Goal: Information Seeking & Learning: Learn about a topic

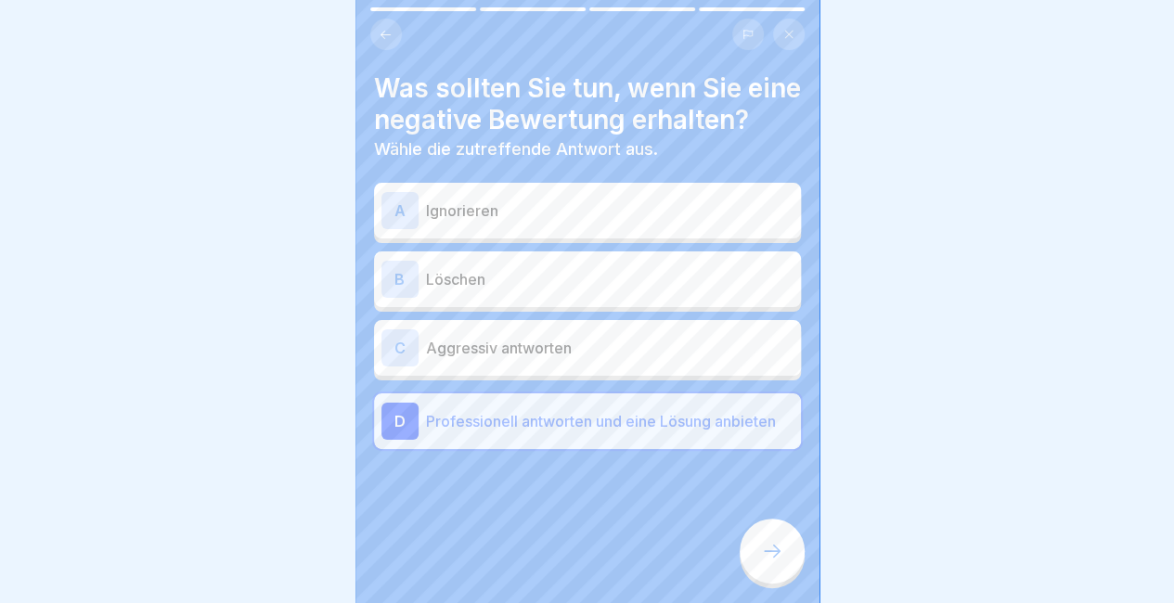
click at [594, 291] on div "B Löschen" at bounding box center [587, 280] width 427 height 56
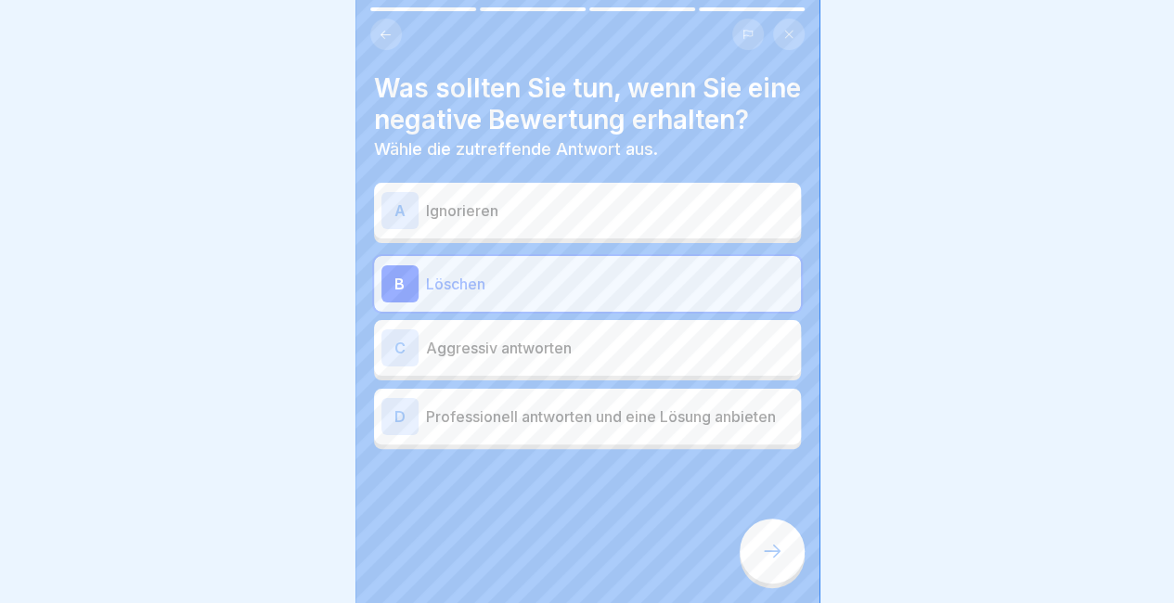
click at [585, 291] on div "B Löschen" at bounding box center [587, 284] width 427 height 56
click at [573, 435] on div "A Ignorieren B Löschen C Aggressiv antworten D Professionell antworten und eine…" at bounding box center [587, 319] width 427 height 262
click at [573, 428] on p "Professionell antworten und eine Lösung anbieten" at bounding box center [610, 417] width 368 height 22
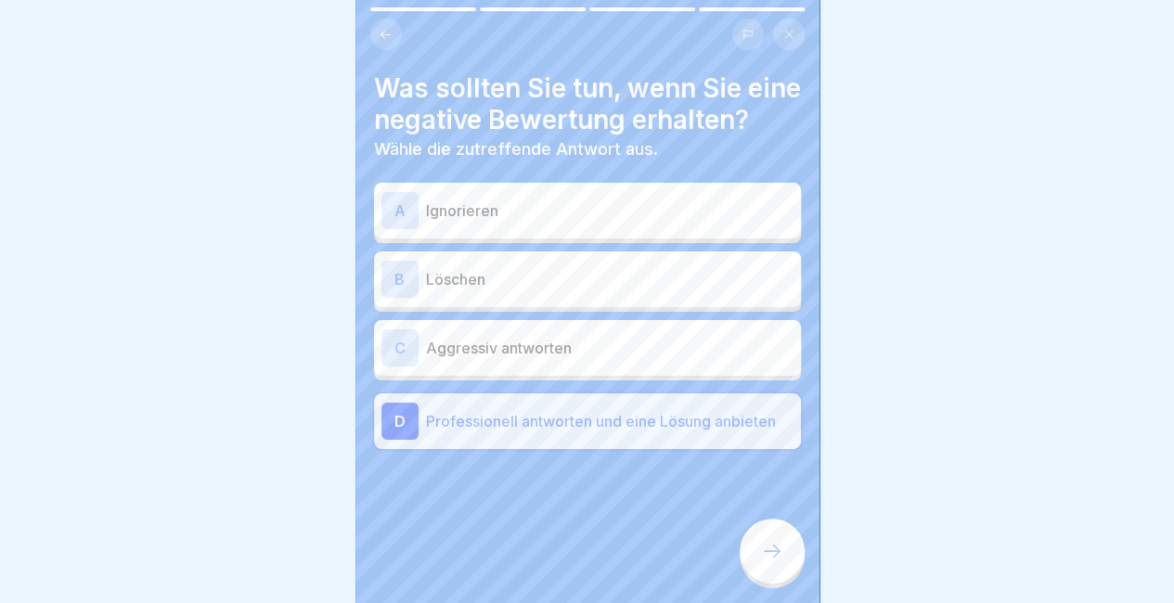
click at [763, 580] on div at bounding box center [772, 551] width 65 height 65
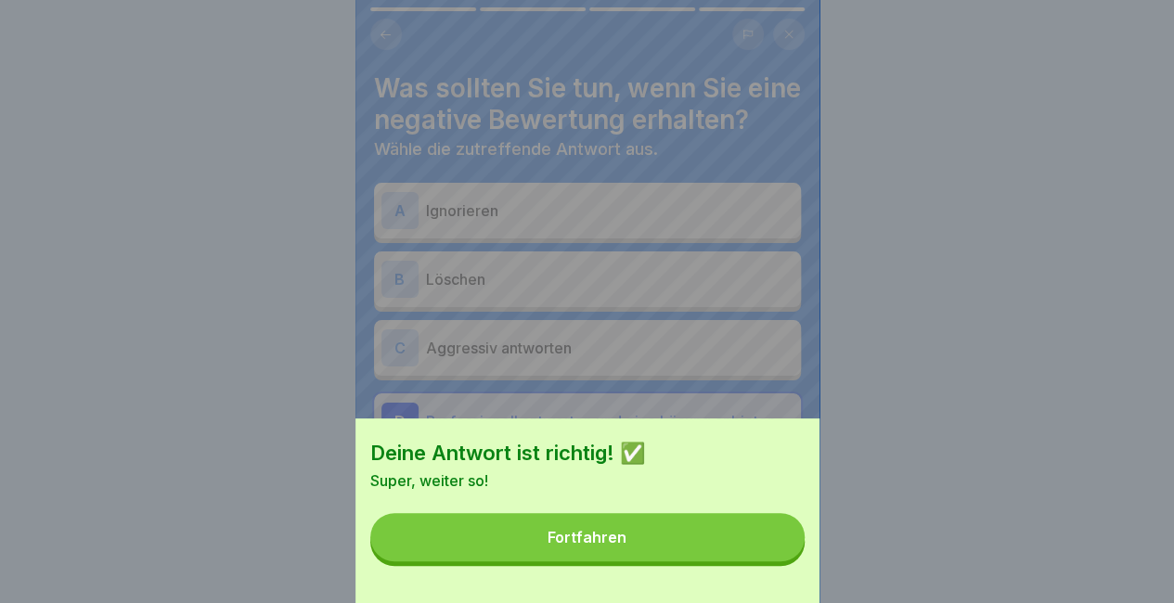
click at [735, 539] on button "Fortfahren" at bounding box center [587, 537] width 434 height 48
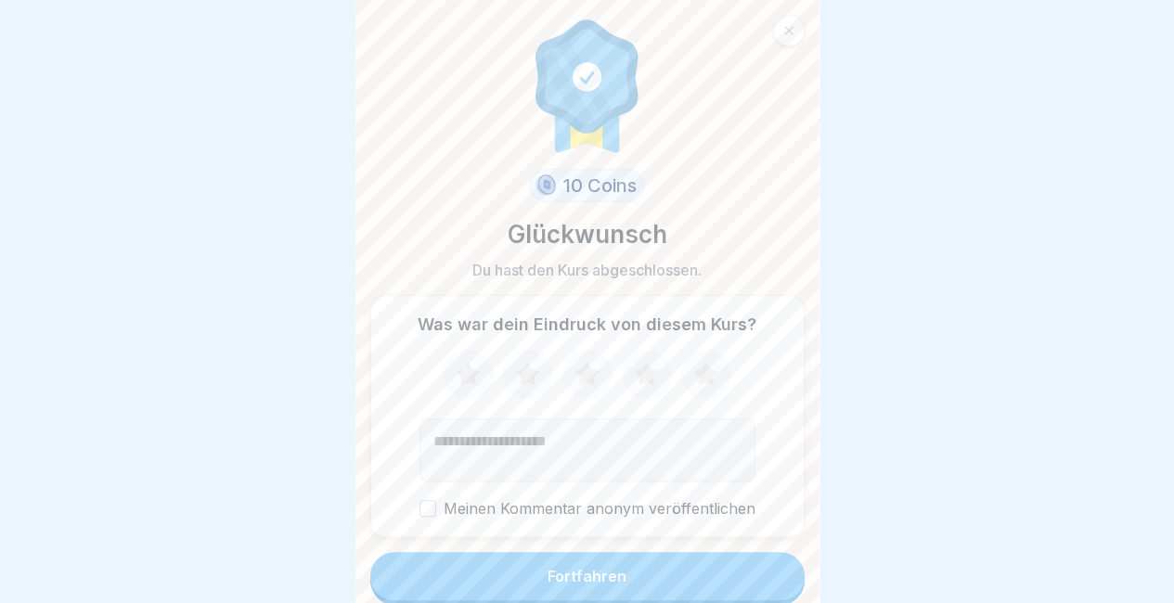
click at [660, 582] on button "Fortfahren" at bounding box center [587, 576] width 434 height 48
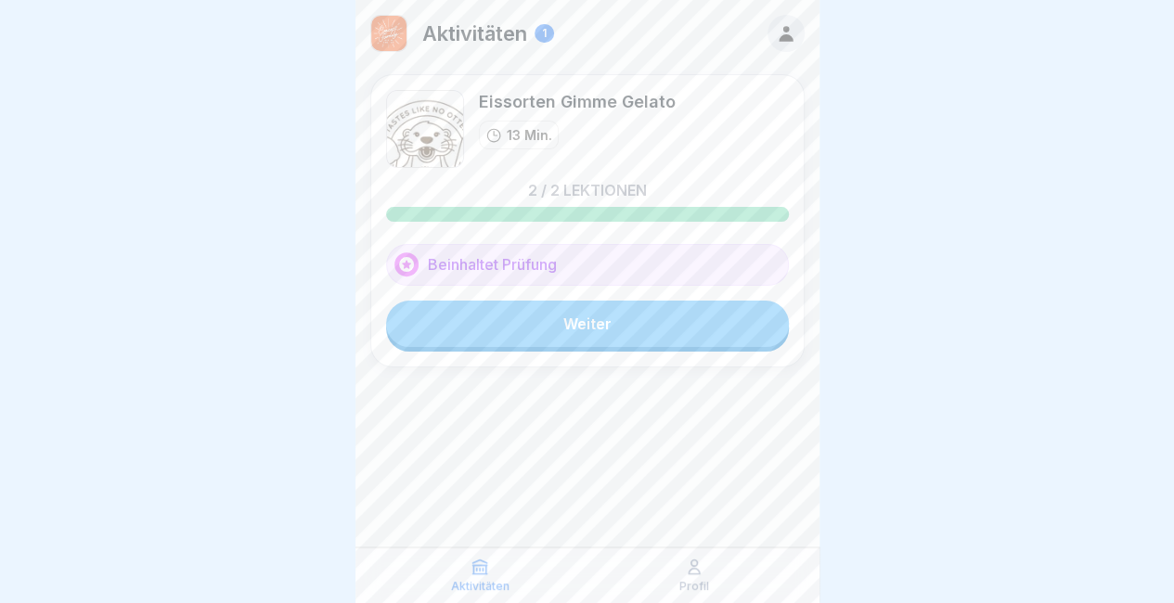
click at [592, 354] on div "Eissorten Gimme Gelato 13 Min. 2 / 2 Lektionen Beinhaltet Prüfung Weiter" at bounding box center [587, 220] width 434 height 293
click at [576, 317] on link "Weiter" at bounding box center [587, 324] width 403 height 46
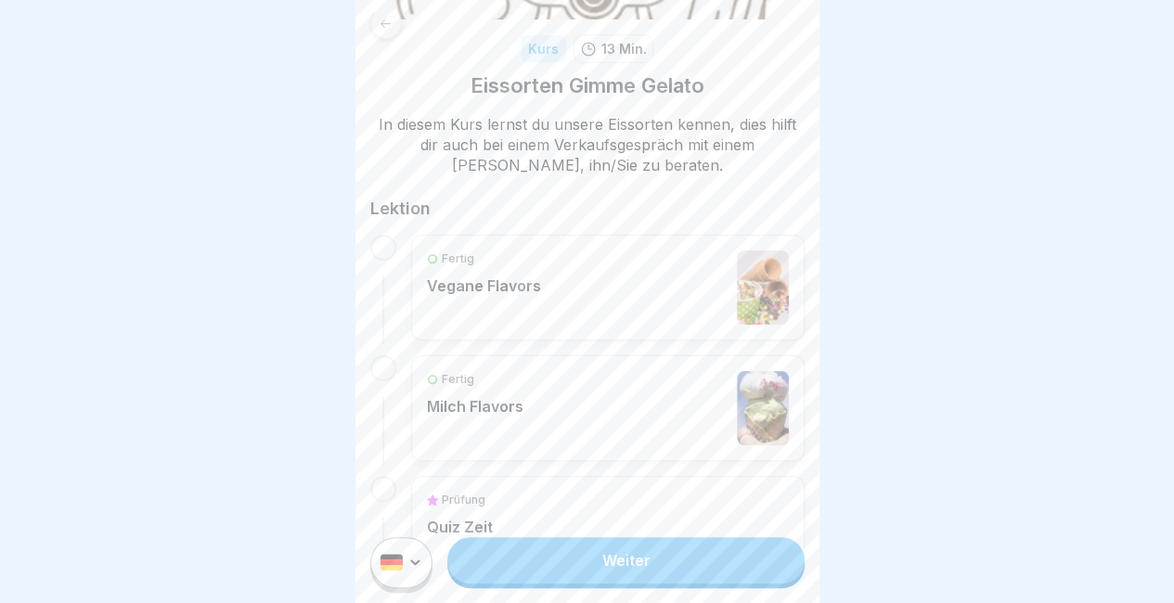
scroll to position [310, 0]
